Goal: Information Seeking & Learning: Learn about a topic

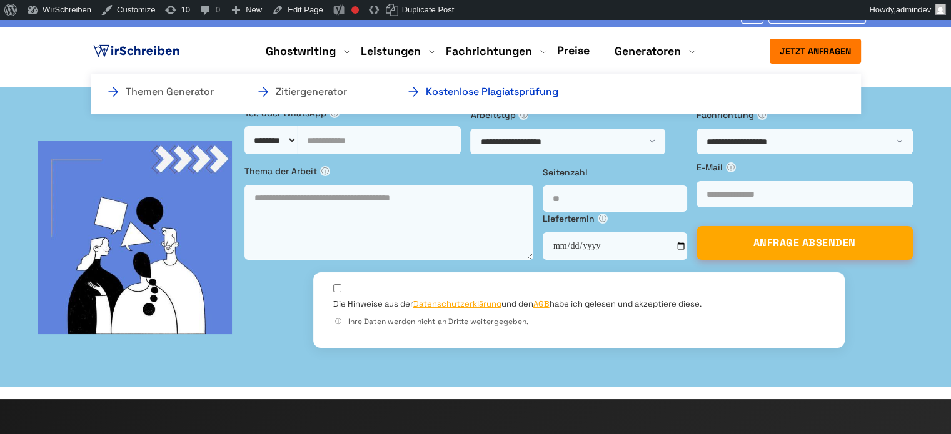
click at [492, 92] on link "Kostenlose Plagiatsprüfung" at bounding box center [468, 91] width 125 height 15
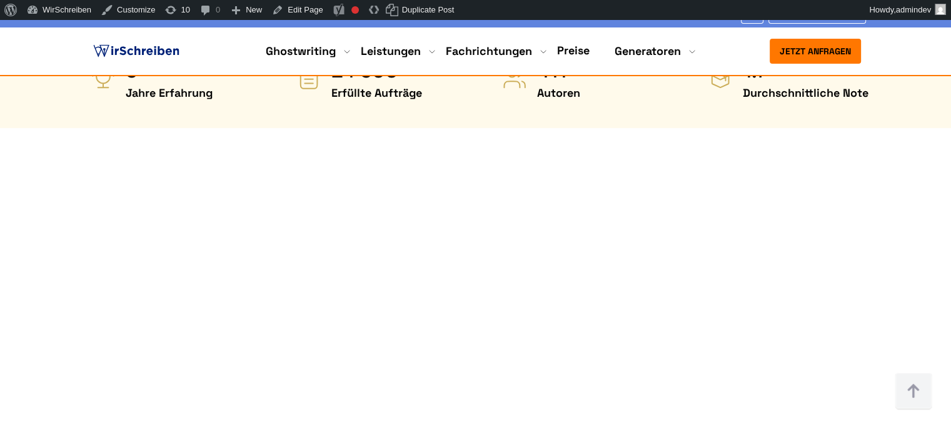
scroll to position [625, 0]
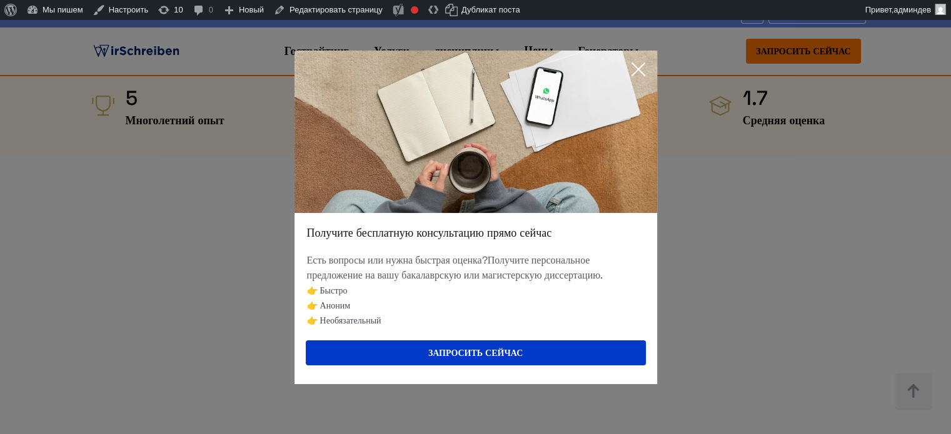
drag, startPoint x: 639, startPoint y: 68, endPoint x: 643, endPoint y: 81, distance: 12.9
click at [639, 68] on icon at bounding box center [638, 69] width 25 height 25
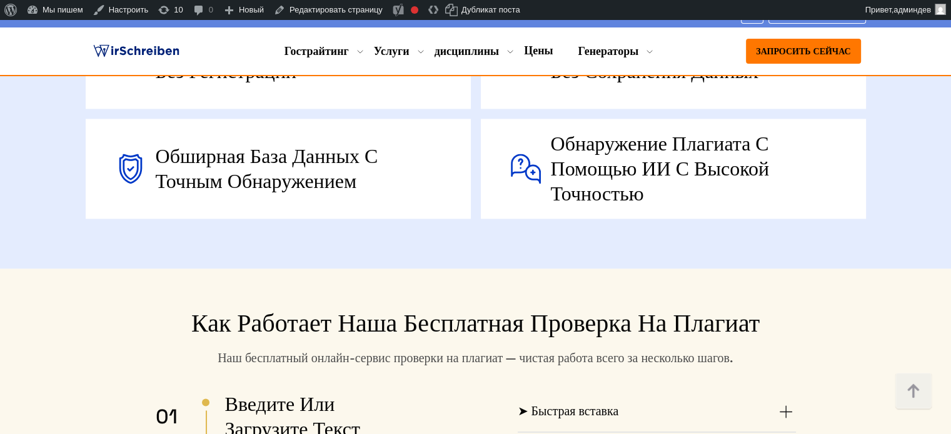
scroll to position [2125, 0]
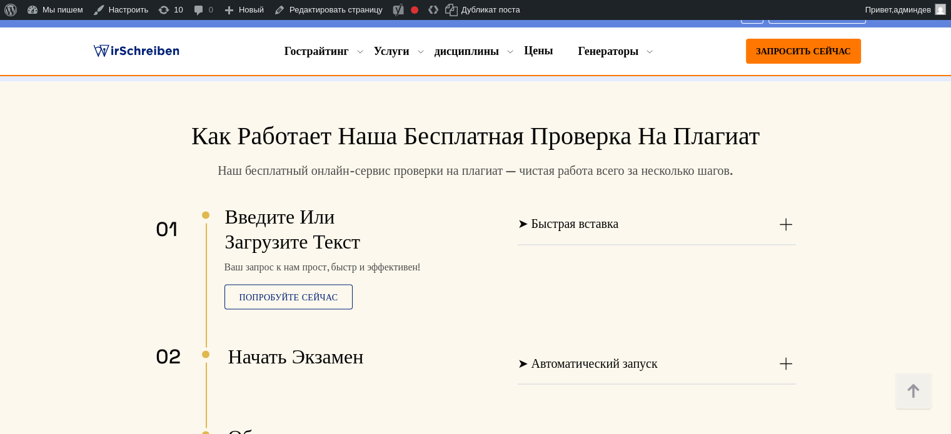
click at [690, 214] on summary "➤ Быстрая вставка" at bounding box center [657, 224] width 278 height 20
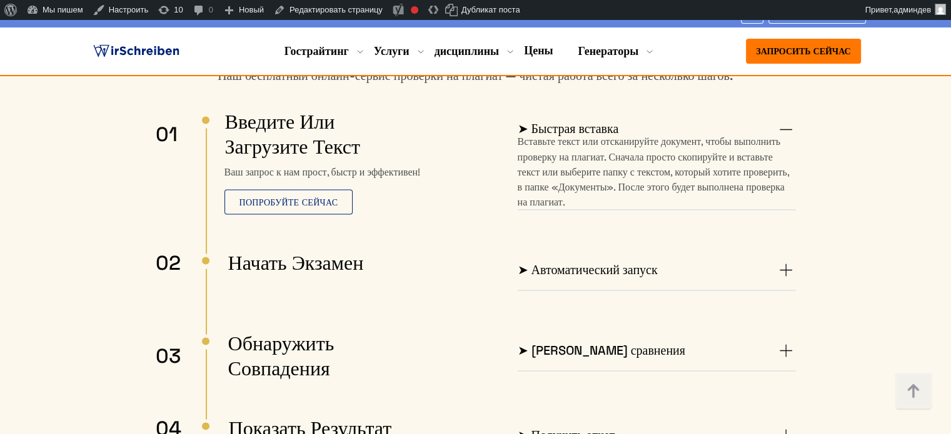
scroll to position [2250, 0]
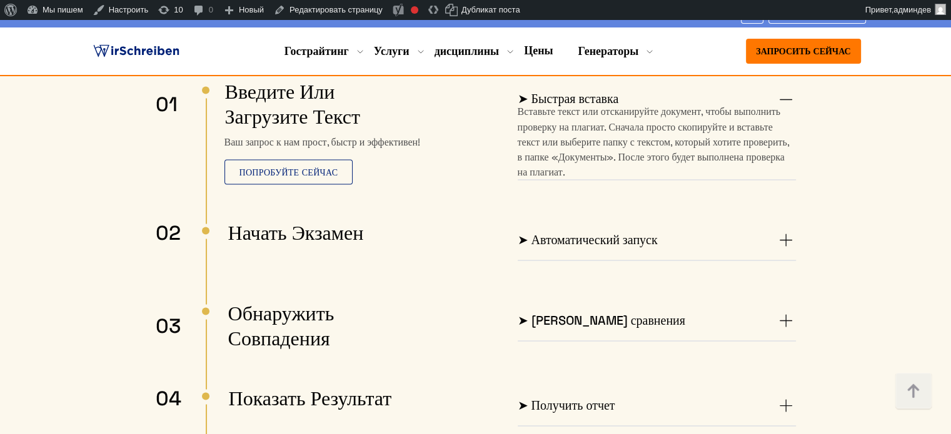
click at [704, 230] on summary "➤ Автоматический запуск" at bounding box center [657, 240] width 278 height 20
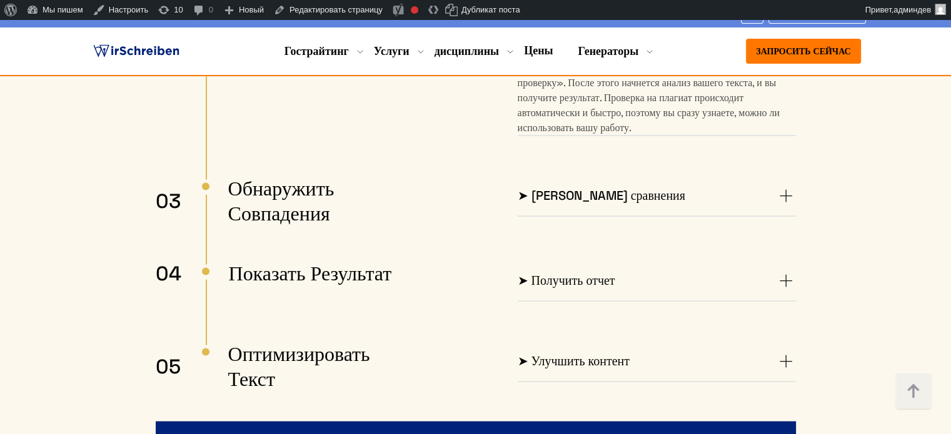
scroll to position [2438, 0]
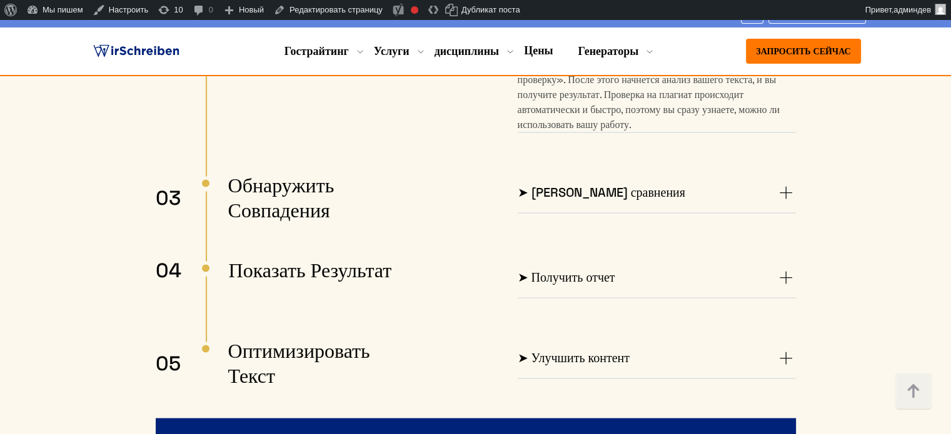
click at [625, 268] on summary "➤ Получить отчет" at bounding box center [657, 278] width 278 height 20
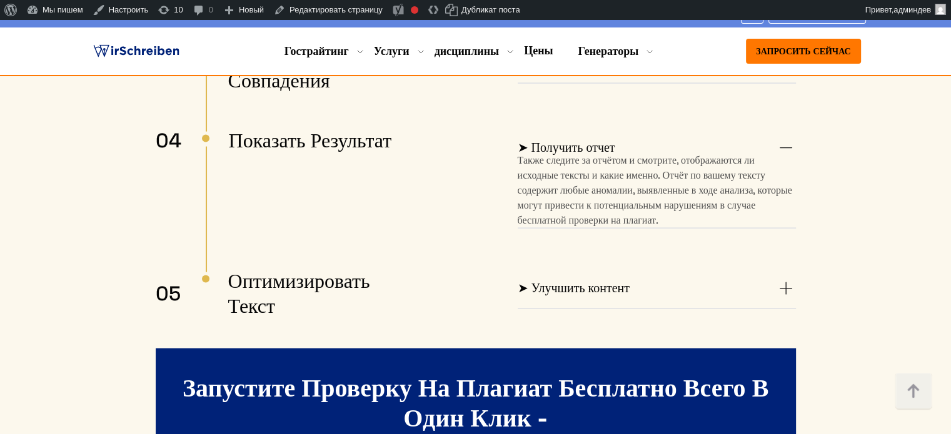
scroll to position [2608, 0]
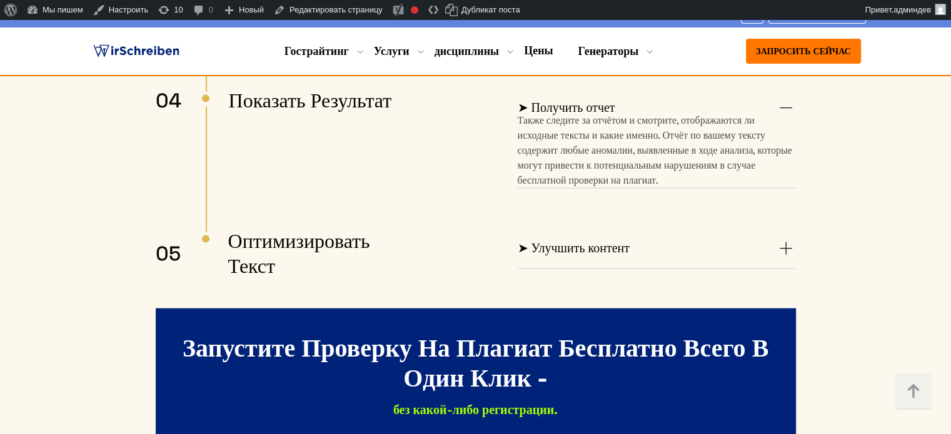
click at [612, 240] on font "➤ Улучшить контент" at bounding box center [574, 248] width 112 height 16
click at [612, 269] on p "Не редактируйте текст. У вас есть возможность исправить и исправить любой плаги…" at bounding box center [657, 299] width 278 height 60
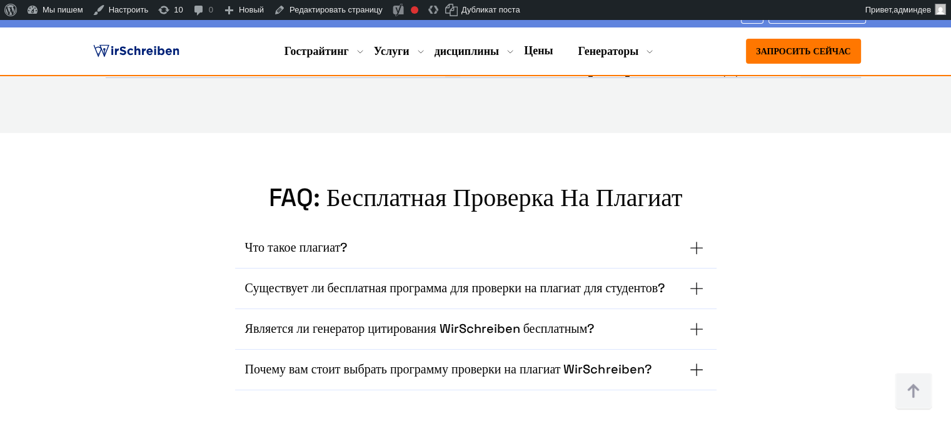
scroll to position [5420, 0]
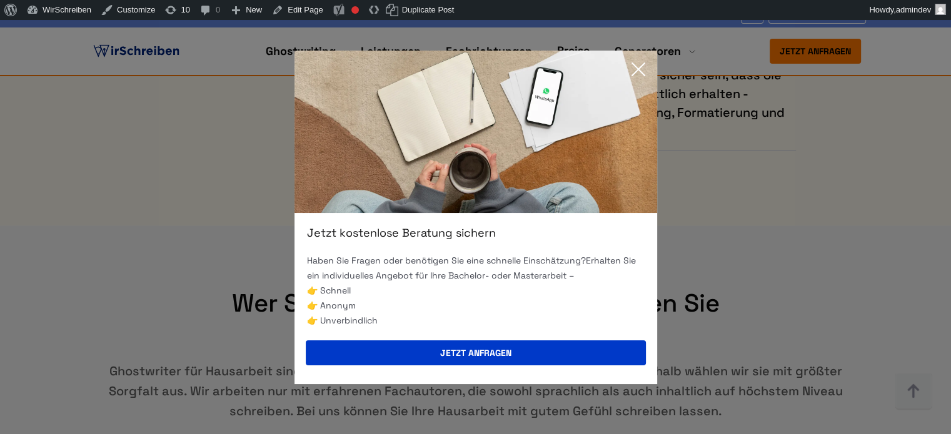
click at [638, 67] on icon at bounding box center [638, 69] width 25 height 25
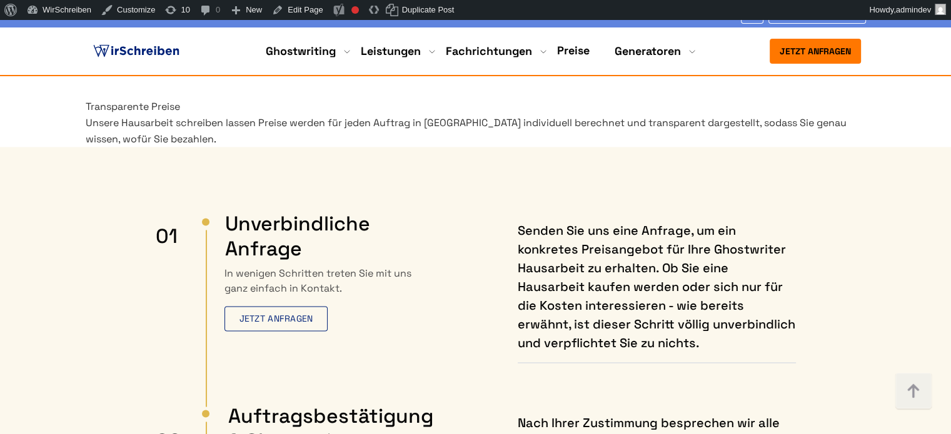
scroll to position [313, 0]
drag, startPoint x: 473, startPoint y: 133, endPoint x: 608, endPoint y: 213, distance: 156.6
copy div "Was ist eine Hausarbeit? Im Kontext von Hochschulen handelt es sich dabei um ei…"
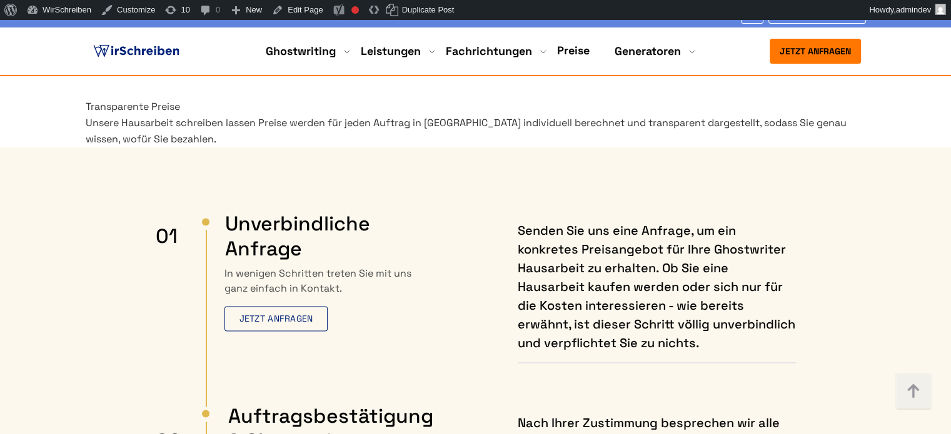
scroll to position [0, 0]
click at [928, 408] on img at bounding box center [913, 392] width 38 height 38
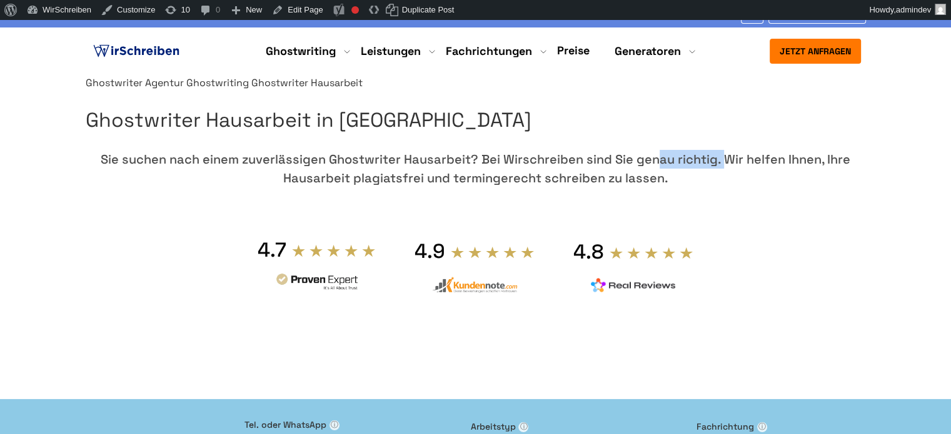
copy div "Wirschreiben"
drag, startPoint x: 673, startPoint y: 232, endPoint x: 598, endPoint y: 239, distance: 75.4
click at [598, 188] on div "Sie suchen nach einem zuverlässigen Ghostwriter Hausarbeit? Bei Wirschreiben si…" at bounding box center [476, 169] width 780 height 38
click at [573, 48] on link "Preise" at bounding box center [573, 50] width 33 height 14
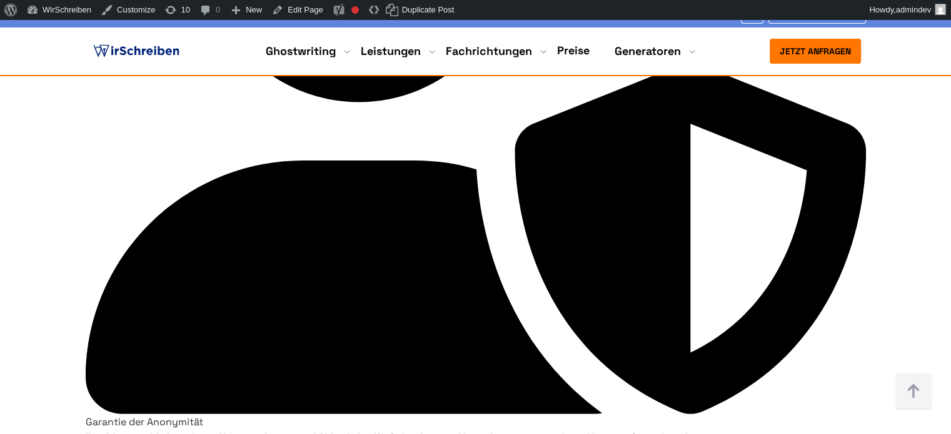
scroll to position [5750, 0]
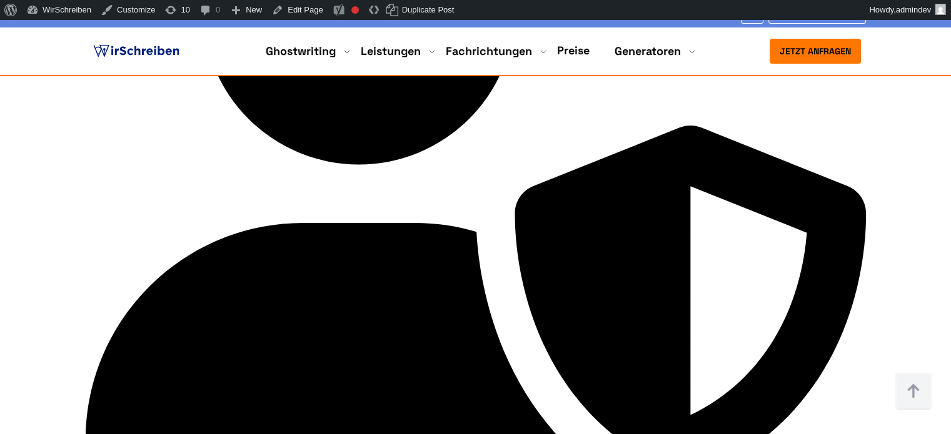
copy td "ab 10 € pro Seite"
drag, startPoint x: 541, startPoint y: 128, endPoint x: 461, endPoint y: 126, distance: 80.0
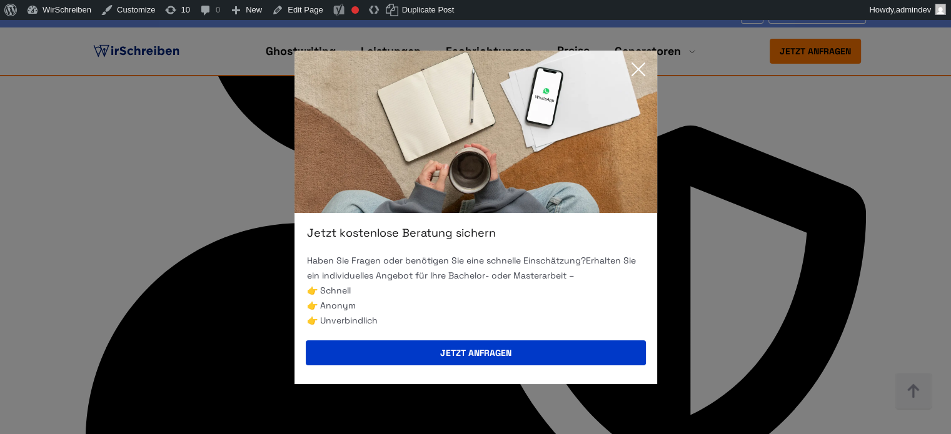
click at [637, 73] on icon at bounding box center [638, 69] width 25 height 25
